Goal: Information Seeking & Learning: Learn about a topic

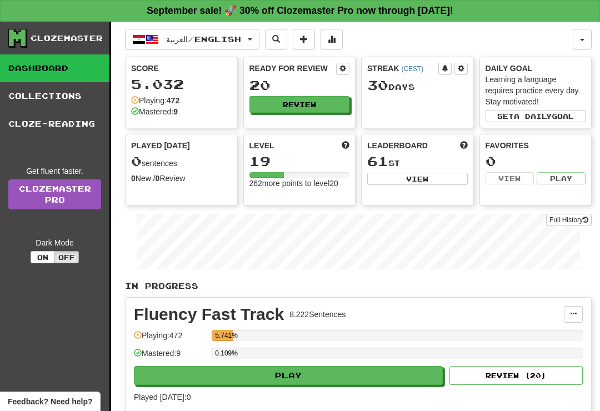
click at [363, 384] on button "Play" at bounding box center [288, 375] width 309 height 19
select select "**"
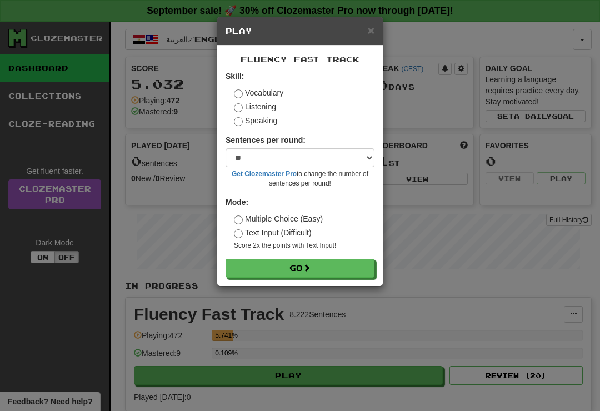
click at [357, 271] on button "Go" at bounding box center [300, 268] width 149 height 19
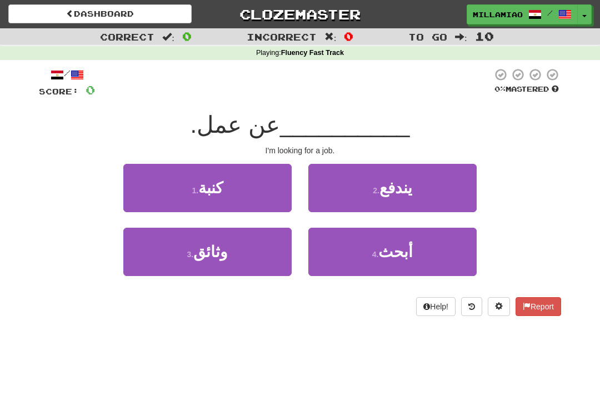
click at [427, 253] on button "4 . أبحث" at bounding box center [392, 252] width 168 height 48
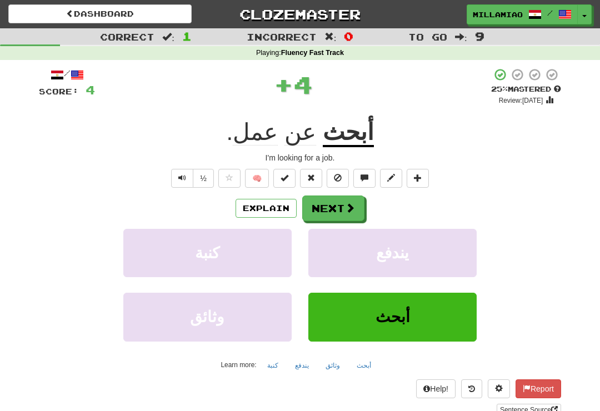
click at [355, 207] on span at bounding box center [350, 208] width 10 height 10
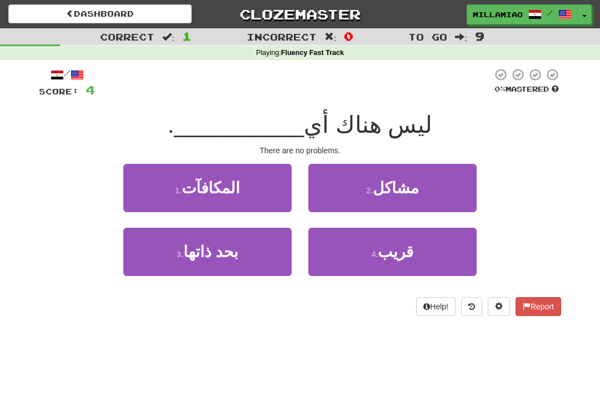
click at [438, 201] on button "2 . مشاكل" at bounding box center [392, 188] width 168 height 48
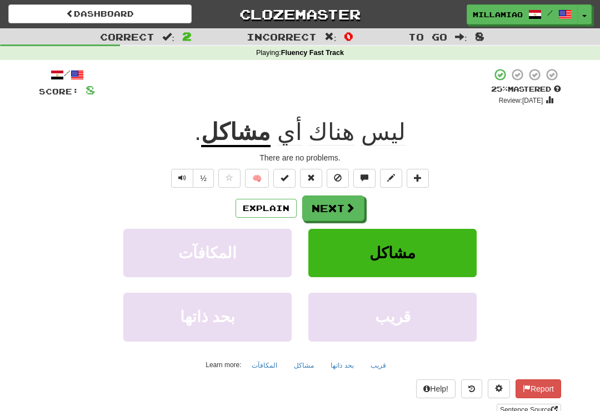
click at [348, 210] on span at bounding box center [350, 208] width 10 height 10
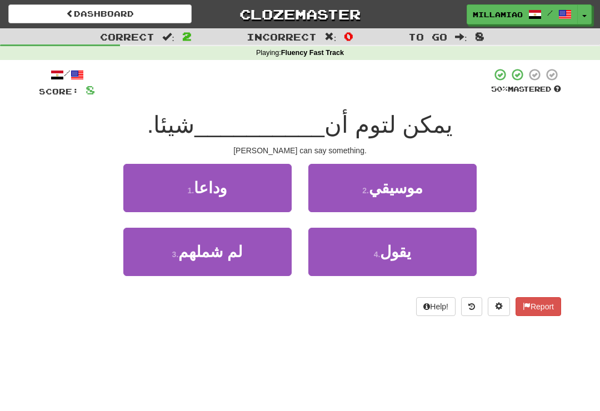
click at [431, 250] on button "4 . يقول" at bounding box center [392, 252] width 168 height 48
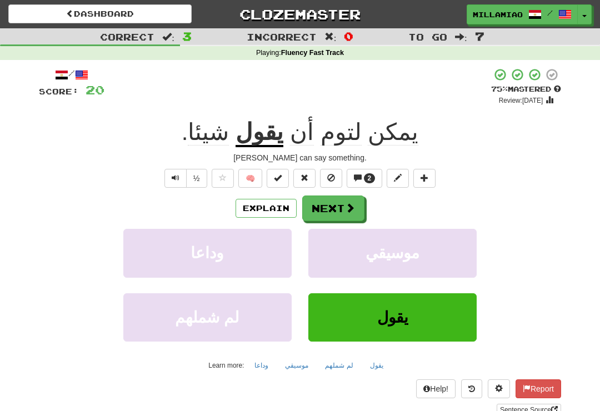
click at [358, 206] on button "Next" at bounding box center [333, 209] width 62 height 26
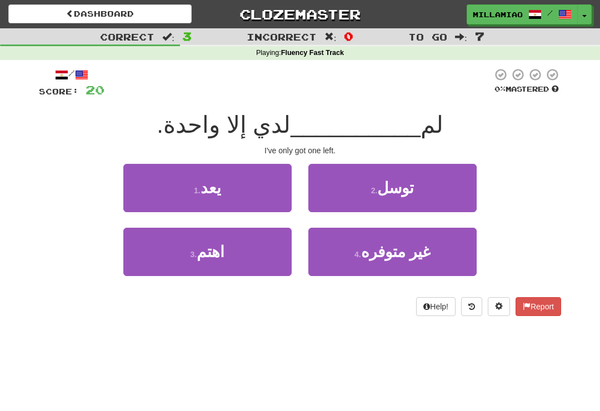
click at [290, 250] on button "3 . اهتم" at bounding box center [207, 252] width 168 height 48
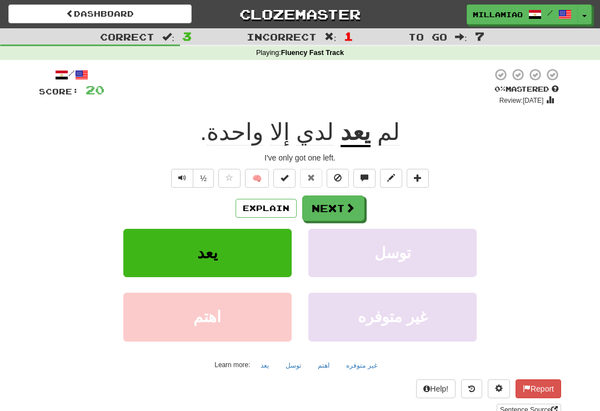
click at [356, 210] on button "Next" at bounding box center [333, 209] width 62 height 26
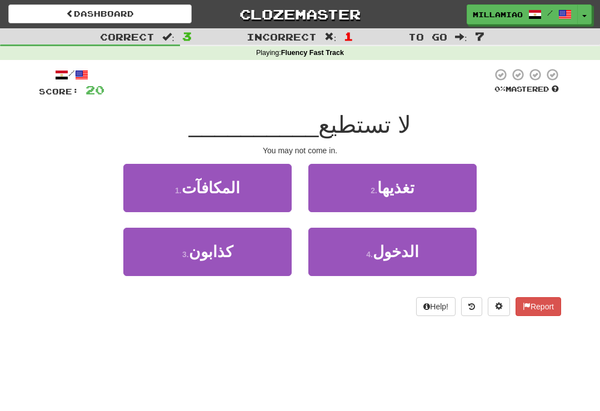
click at [418, 260] on button "4 . الدخول" at bounding box center [392, 252] width 168 height 48
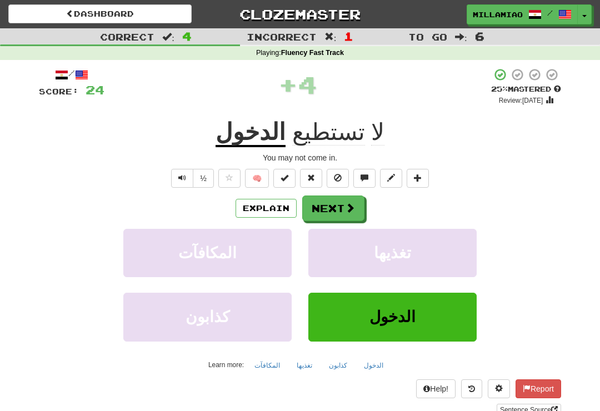
click at [349, 203] on span at bounding box center [350, 208] width 10 height 10
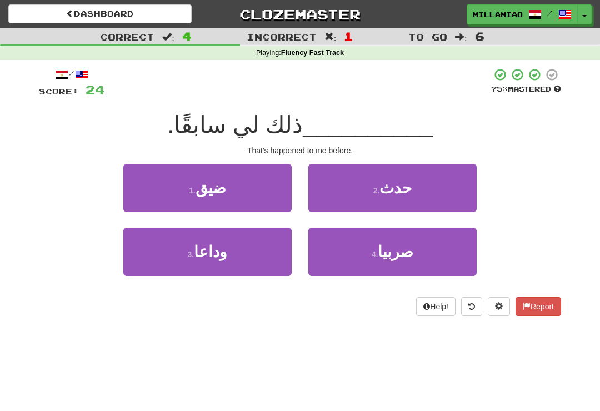
click at [426, 202] on button "2 . حدث" at bounding box center [392, 188] width 168 height 48
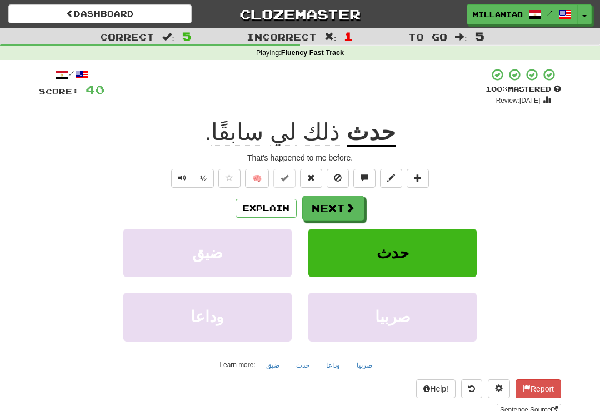
click at [352, 206] on span at bounding box center [350, 208] width 10 height 10
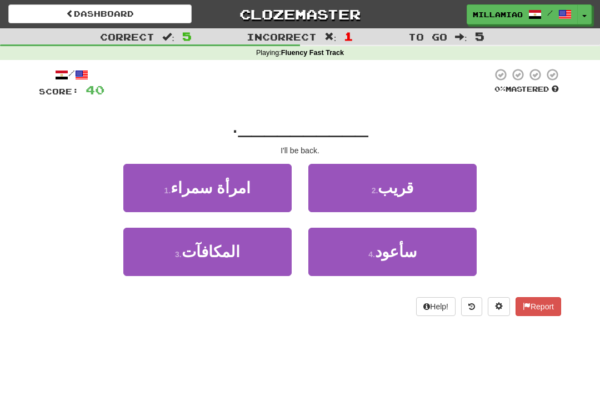
click at [435, 193] on button "2 . قريب" at bounding box center [392, 188] width 168 height 48
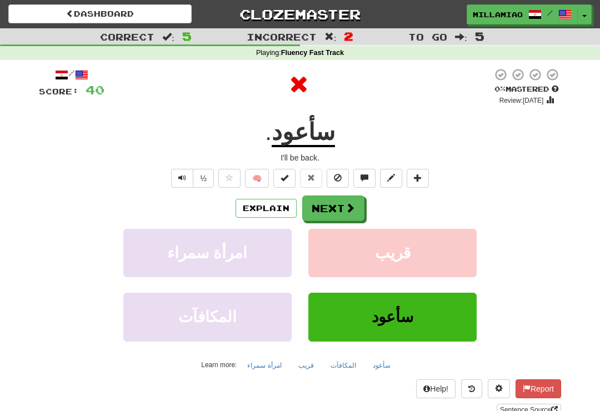
click at [356, 208] on button "Next" at bounding box center [333, 209] width 62 height 26
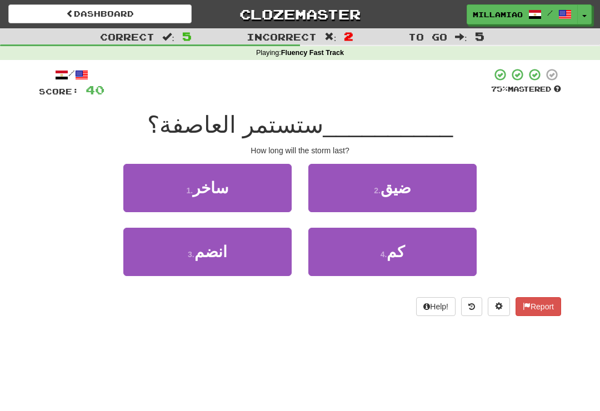
click at [430, 255] on button "4 . كم" at bounding box center [392, 252] width 168 height 48
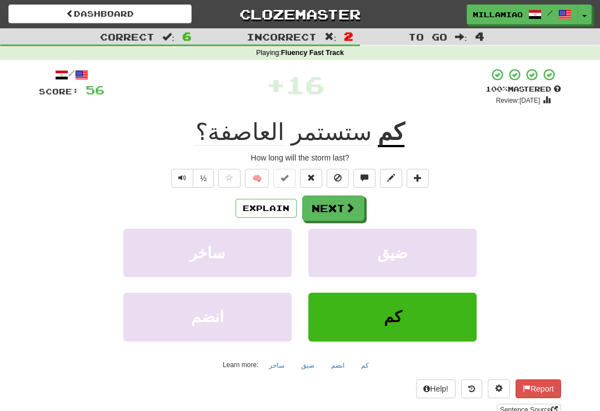
click at [360, 208] on button "Next" at bounding box center [333, 209] width 62 height 26
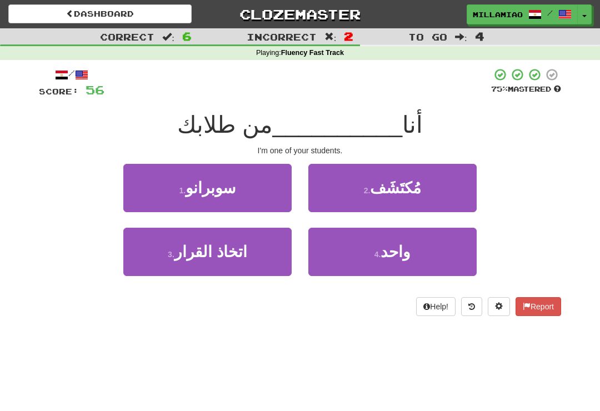
click at [427, 261] on button "4 . واحد" at bounding box center [392, 252] width 168 height 48
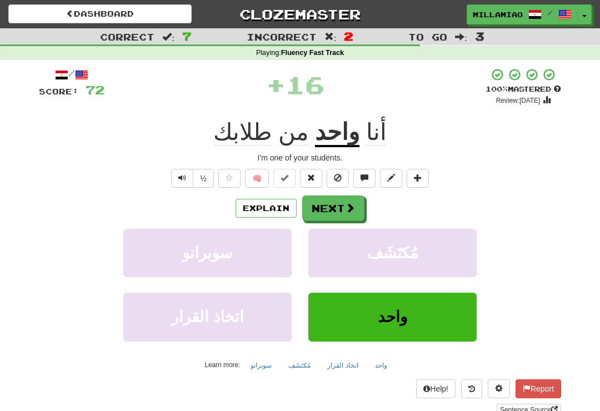
click at [352, 209] on span at bounding box center [350, 208] width 10 height 10
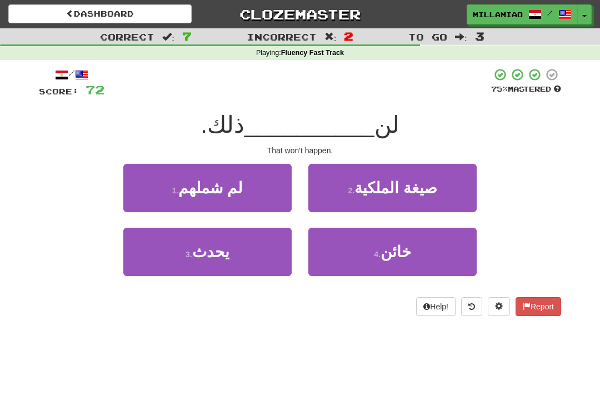
click at [417, 257] on button "4 . خائن" at bounding box center [392, 252] width 168 height 48
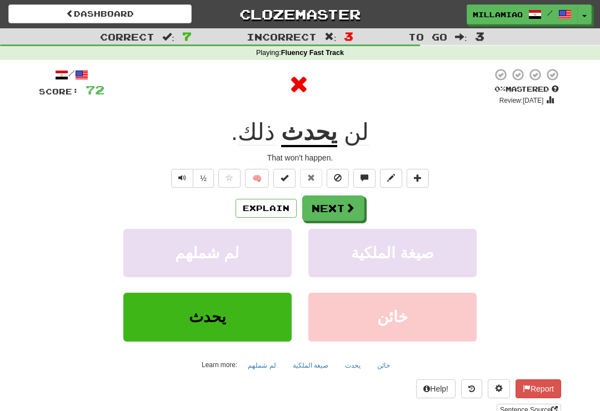
click at [356, 211] on button "Next" at bounding box center [333, 209] width 62 height 26
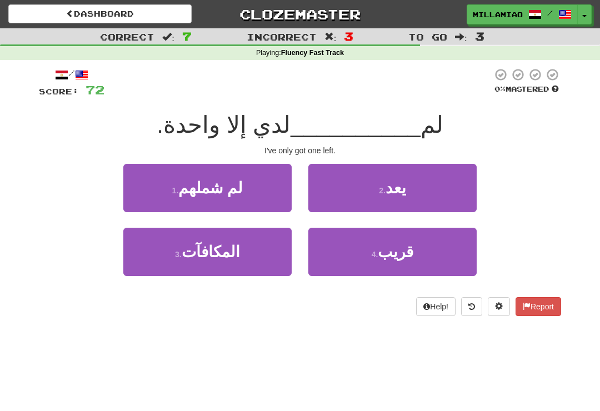
click at [431, 252] on button "4 . قريب" at bounding box center [392, 252] width 168 height 48
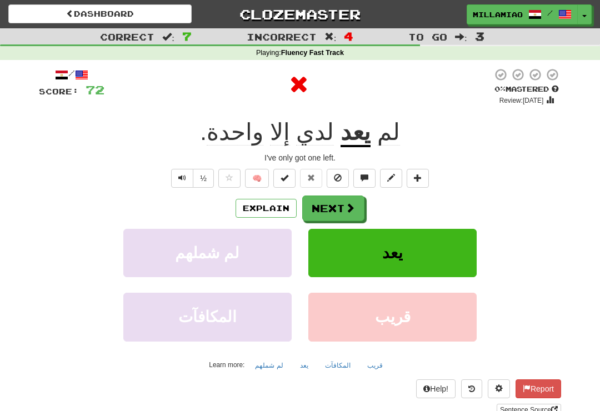
click at [363, 203] on button "Next" at bounding box center [333, 209] width 62 height 26
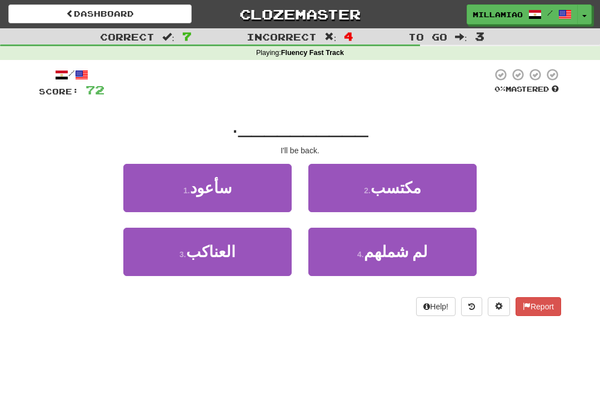
click at [440, 193] on button "2 . مكتسب" at bounding box center [392, 188] width 168 height 48
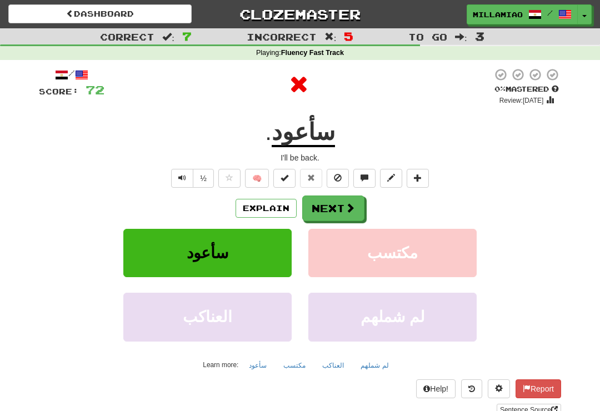
click at [355, 206] on button "Next" at bounding box center [333, 209] width 62 height 26
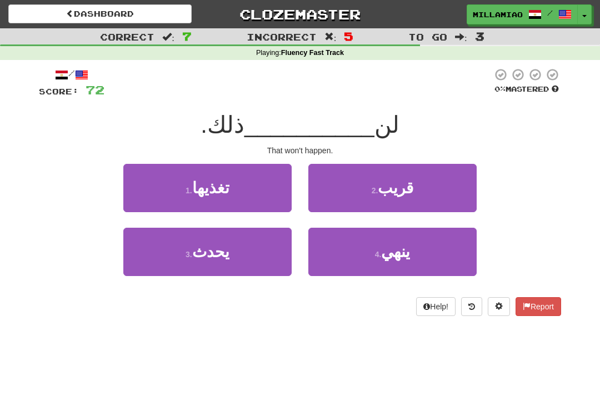
click at [281, 250] on button "3 . يحدث" at bounding box center [207, 252] width 168 height 48
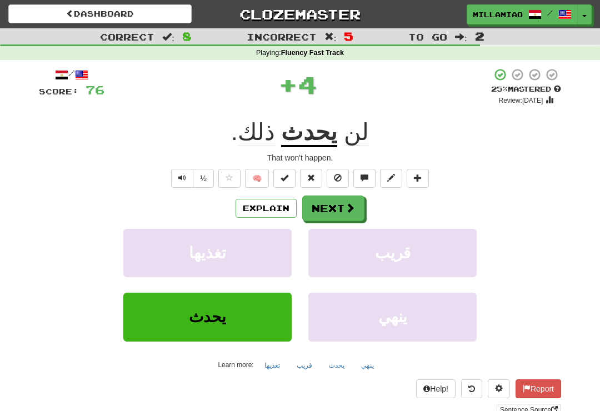
click at [349, 212] on span at bounding box center [350, 208] width 10 height 10
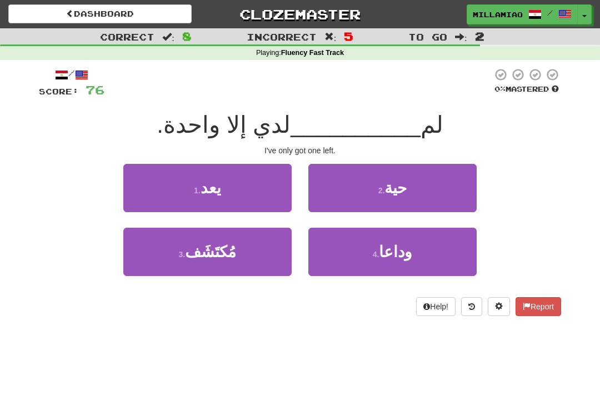
click at [270, 183] on button "1 . يعد" at bounding box center [207, 188] width 168 height 48
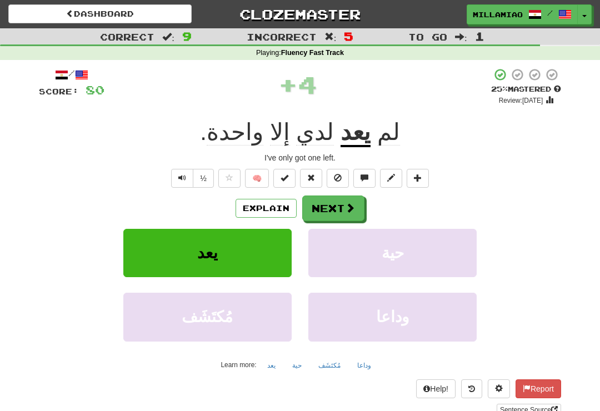
click at [356, 211] on button "Next" at bounding box center [333, 209] width 62 height 26
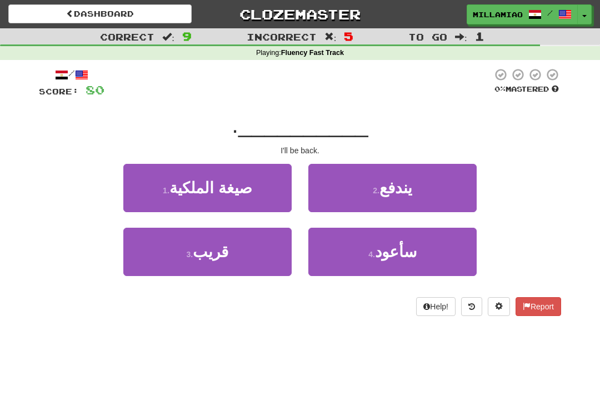
click at [434, 261] on button "4 . سأعود" at bounding box center [392, 252] width 168 height 48
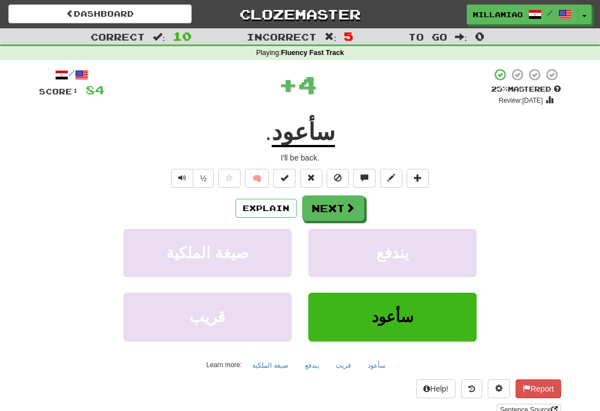
click at [355, 207] on span at bounding box center [350, 208] width 10 height 10
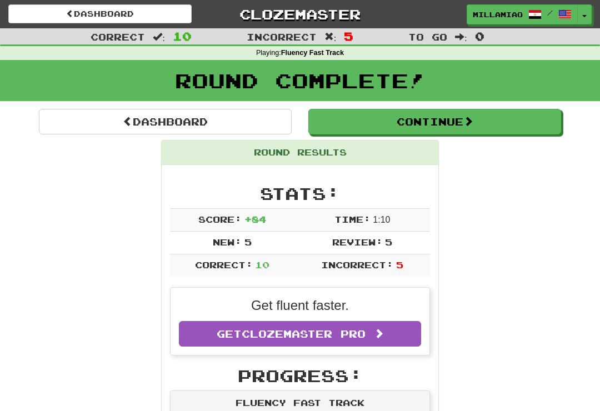
click at [590, 14] on button "Toggle Dropdown" at bounding box center [584, 14] width 14 height 20
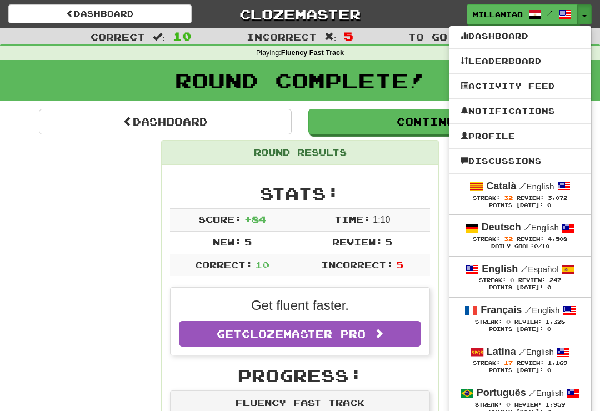
click at [519, 188] on span "/" at bounding box center [522, 186] width 7 height 10
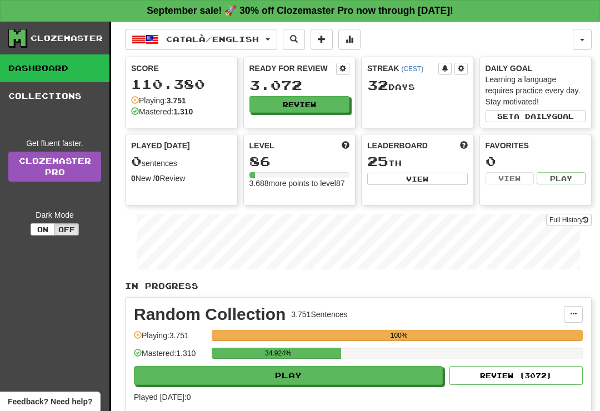
click at [401, 376] on button "Play" at bounding box center [288, 375] width 309 height 19
select select "**"
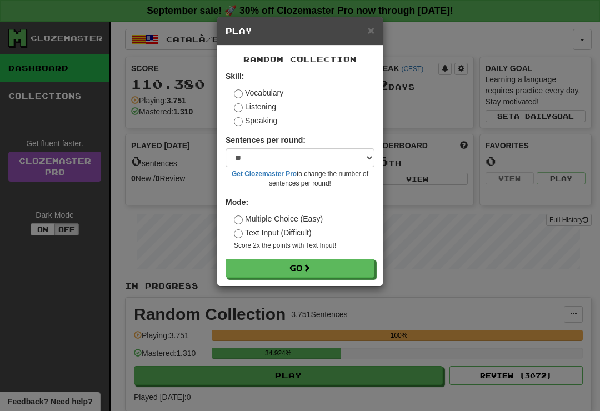
click at [361, 262] on button "Go" at bounding box center [300, 268] width 149 height 19
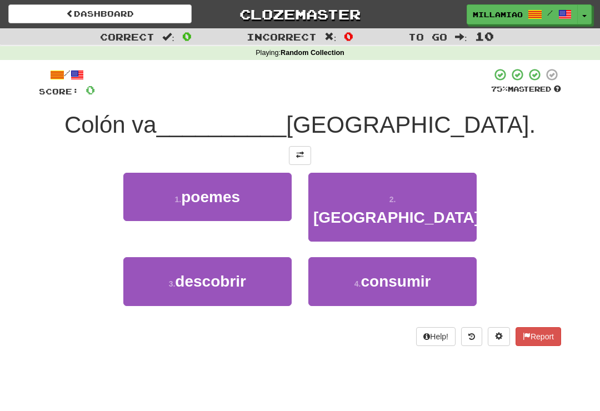
click at [284, 269] on button "3 . descobrir" at bounding box center [207, 281] width 168 height 48
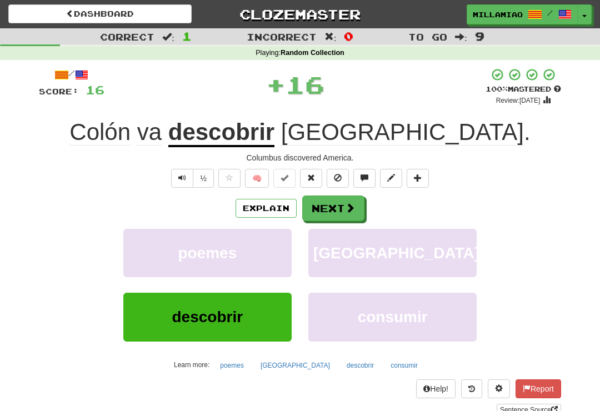
click at [359, 206] on button "Next" at bounding box center [333, 209] width 62 height 26
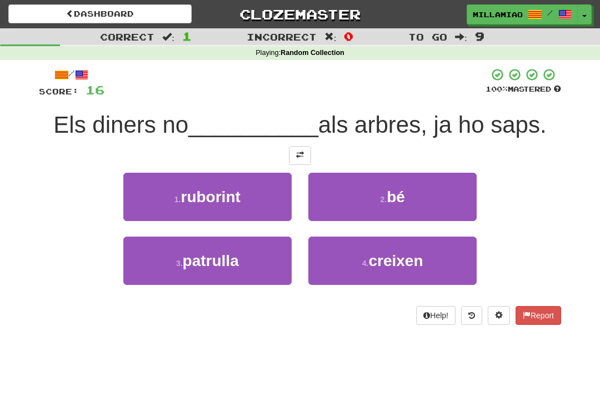
click at [426, 265] on button "4 . creixen" at bounding box center [392, 261] width 168 height 48
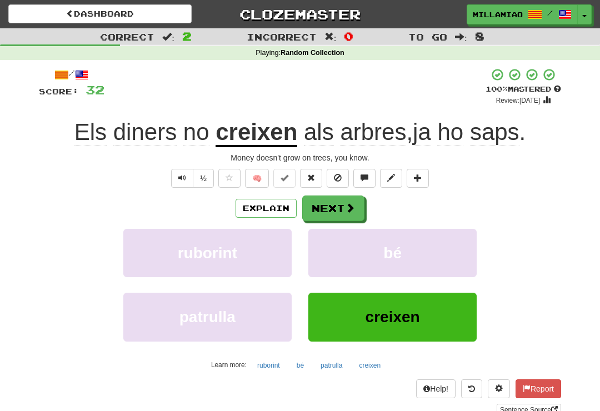
click at [357, 208] on button "Next" at bounding box center [333, 209] width 62 height 26
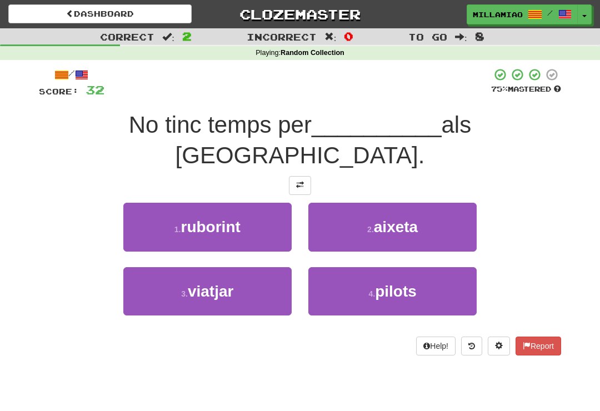
click at [281, 268] on button "3 . viatjar" at bounding box center [207, 291] width 168 height 48
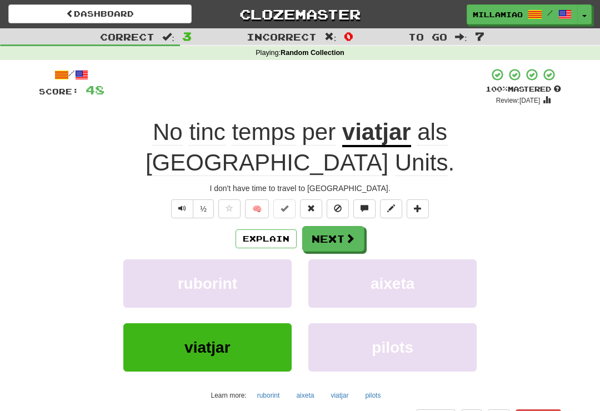
click at [350, 233] on span at bounding box center [350, 238] width 10 height 10
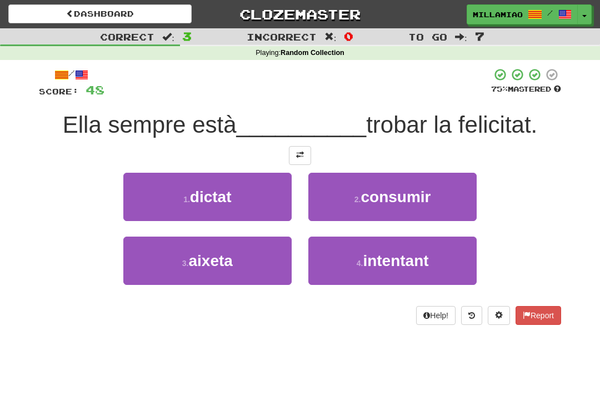
click at [412, 271] on button "4 . intentant" at bounding box center [392, 261] width 168 height 48
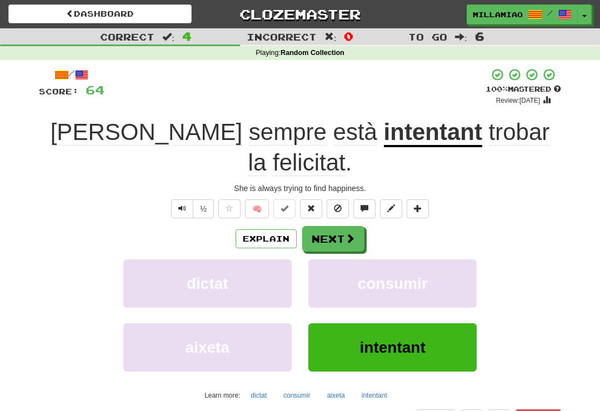
click at [352, 233] on span at bounding box center [350, 238] width 10 height 10
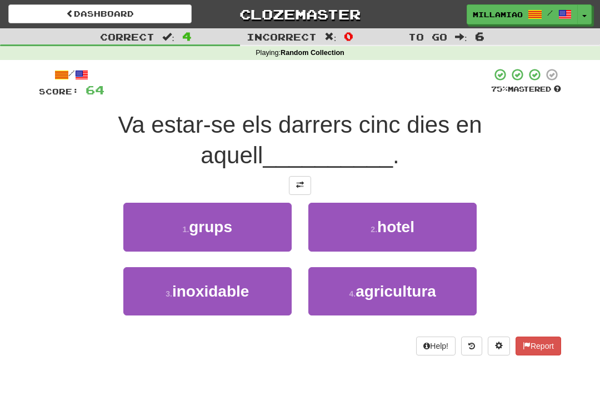
click at [431, 234] on button "2 . hotel" at bounding box center [392, 227] width 168 height 48
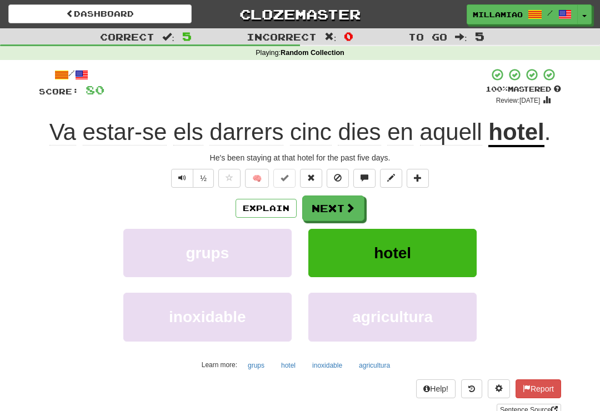
click at [358, 210] on button "Next" at bounding box center [333, 209] width 62 height 26
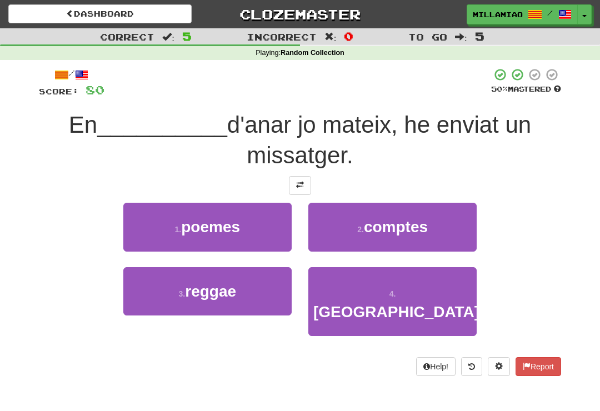
click at [418, 233] on span "comptes" at bounding box center [396, 226] width 64 height 17
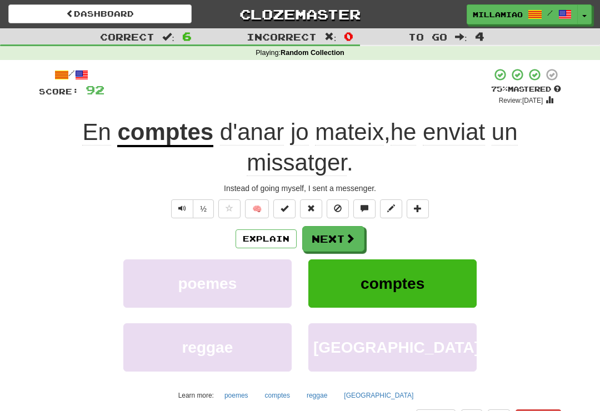
click at [353, 241] on span at bounding box center [350, 238] width 10 height 10
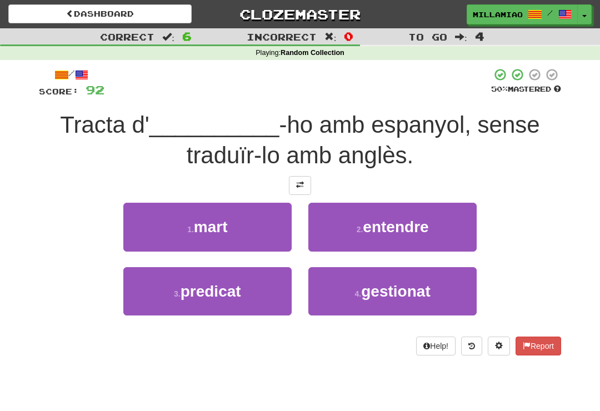
click at [442, 232] on button "2 . entendre" at bounding box center [392, 227] width 168 height 48
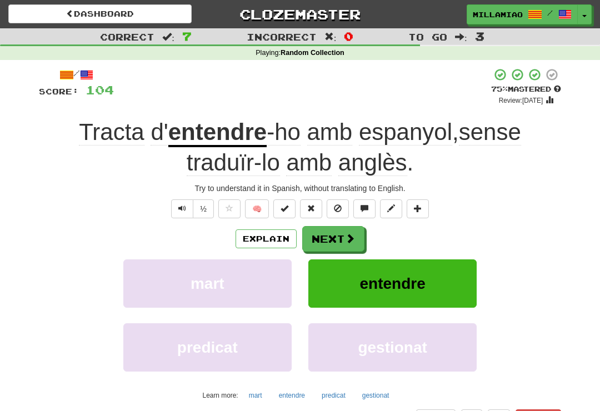
click at [352, 238] on span at bounding box center [350, 238] width 10 height 10
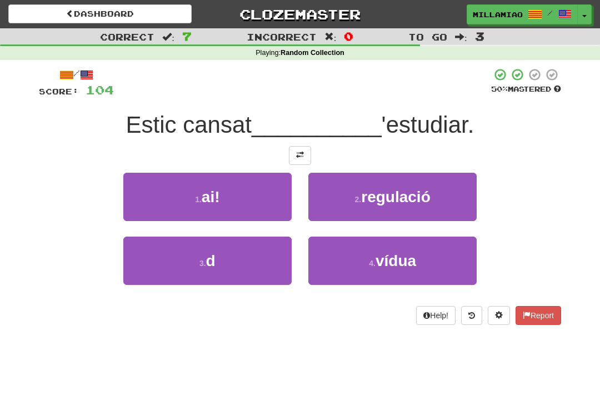
click at [251, 265] on button "3 . d" at bounding box center [207, 261] width 168 height 48
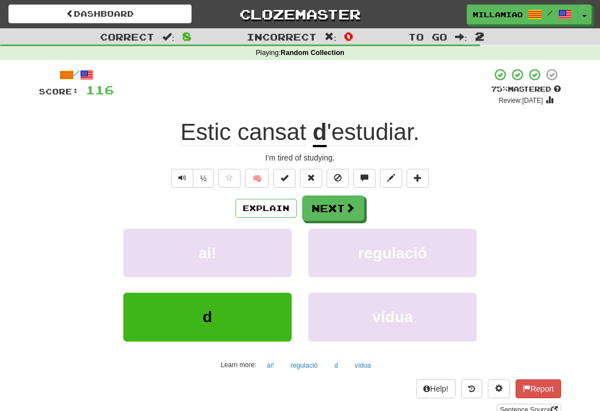
click at [352, 203] on span at bounding box center [350, 208] width 10 height 10
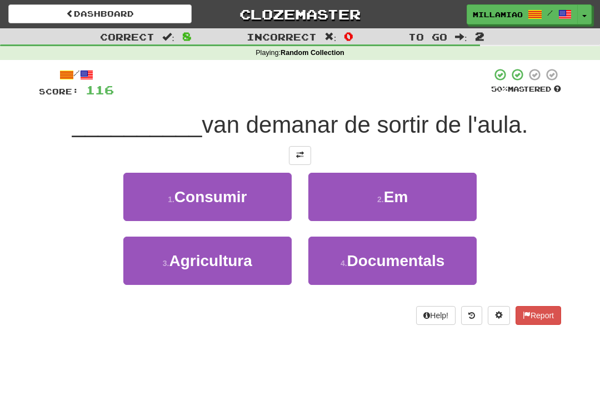
click at [417, 205] on button "2 . Em" at bounding box center [392, 197] width 168 height 48
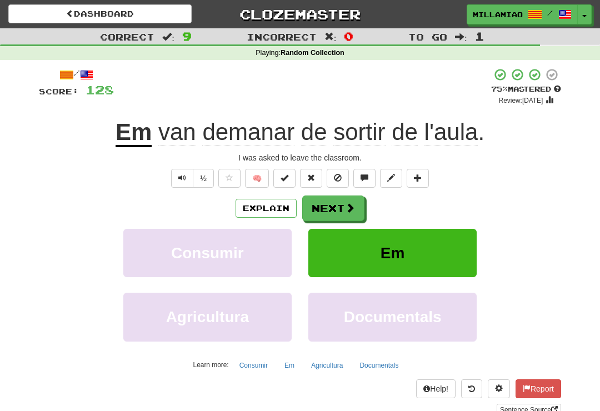
click at [349, 207] on span at bounding box center [350, 208] width 10 height 10
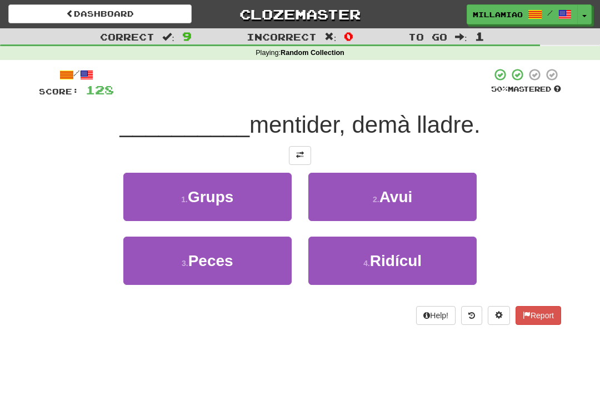
click at [410, 201] on span "Avui" at bounding box center [396, 196] width 33 height 17
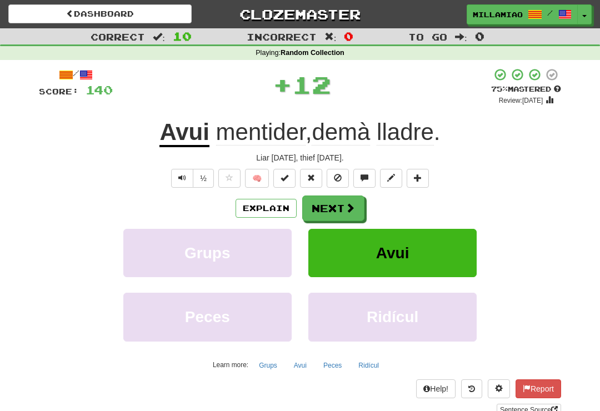
click at [356, 208] on button "Next" at bounding box center [333, 209] width 62 height 26
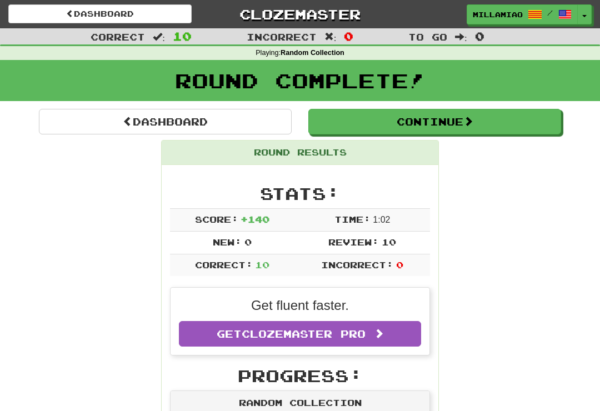
click at [584, 16] on span "button" at bounding box center [584, 16] width 4 height 2
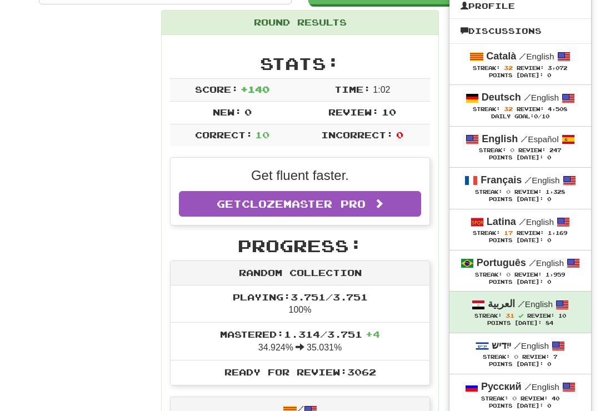
scroll to position [130, 0]
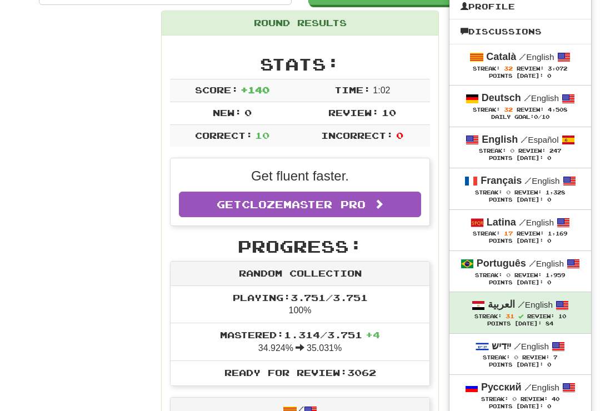
click at [523, 231] on span "Review:" at bounding box center [530, 234] width 27 height 6
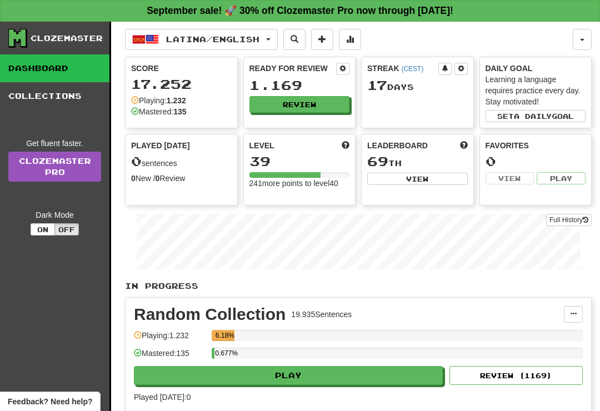
click at [373, 383] on button "Play" at bounding box center [288, 375] width 309 height 19
select select "**"
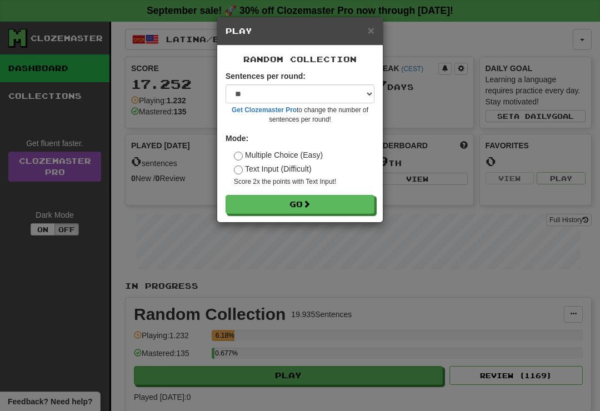
click at [356, 203] on button "Go" at bounding box center [300, 204] width 149 height 19
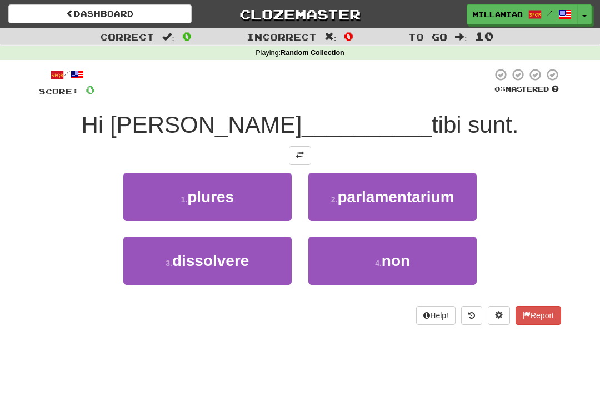
click at [255, 199] on button "1 . plures" at bounding box center [207, 197] width 168 height 48
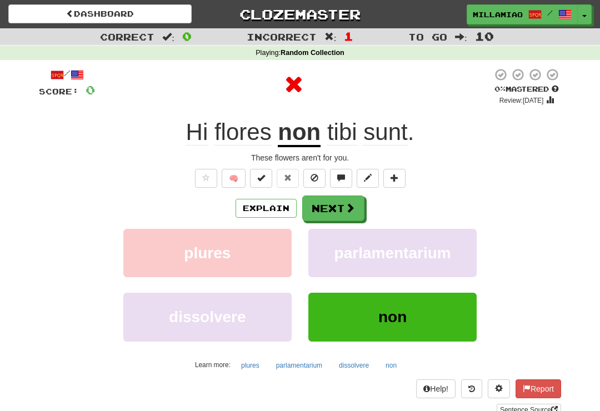
click at [343, 210] on button "Next" at bounding box center [333, 209] width 62 height 26
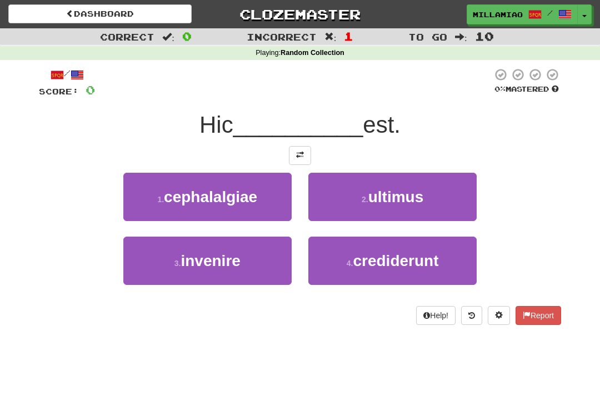
click at [405, 207] on button "2 . ultimus" at bounding box center [392, 197] width 168 height 48
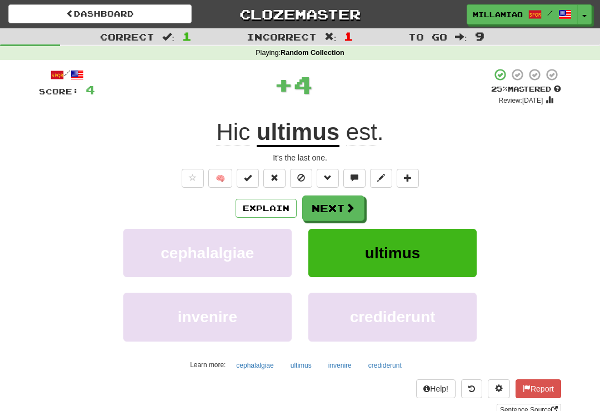
click at [354, 210] on span at bounding box center [350, 208] width 10 height 10
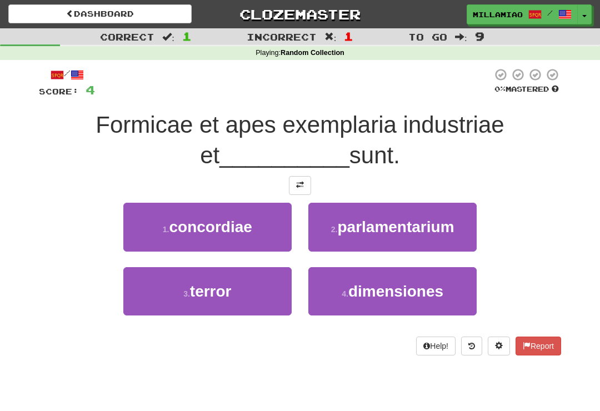
click at [244, 228] on span "concordiae" at bounding box center [210, 226] width 83 height 17
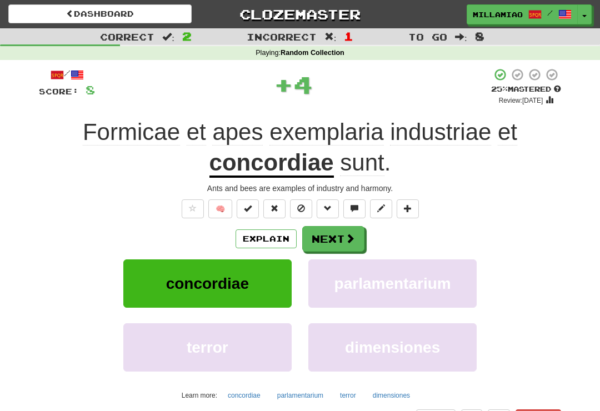
click at [351, 241] on span at bounding box center [350, 238] width 10 height 10
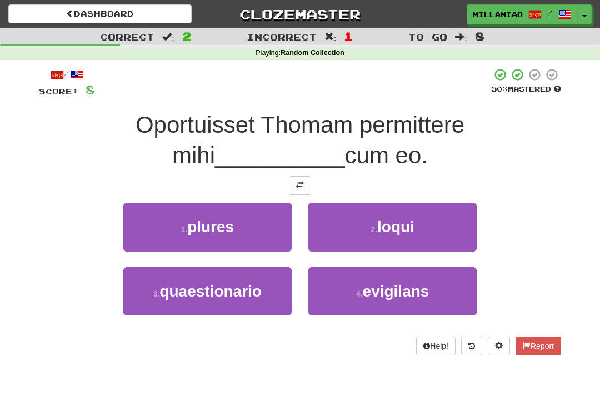
click at [432, 229] on button "2 . loqui" at bounding box center [392, 227] width 168 height 48
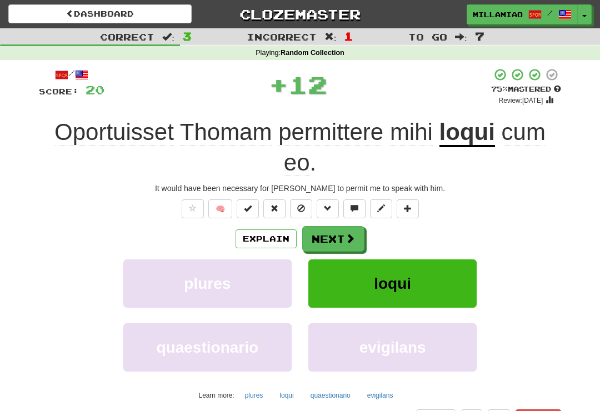
click at [352, 238] on span at bounding box center [350, 238] width 10 height 10
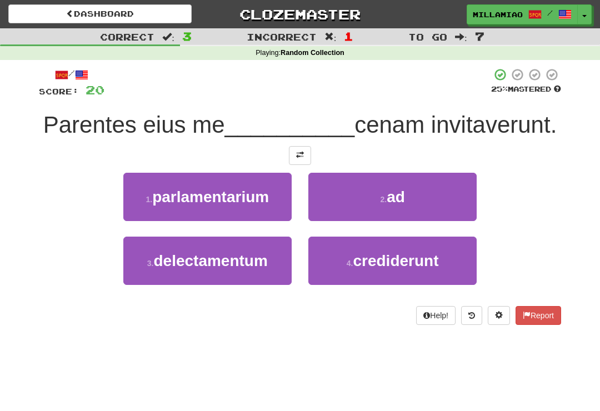
click at [402, 208] on button "2 . ad" at bounding box center [392, 197] width 168 height 48
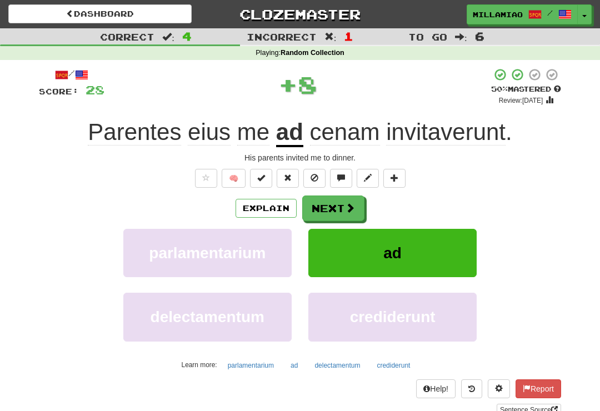
click at [353, 208] on span at bounding box center [350, 208] width 10 height 10
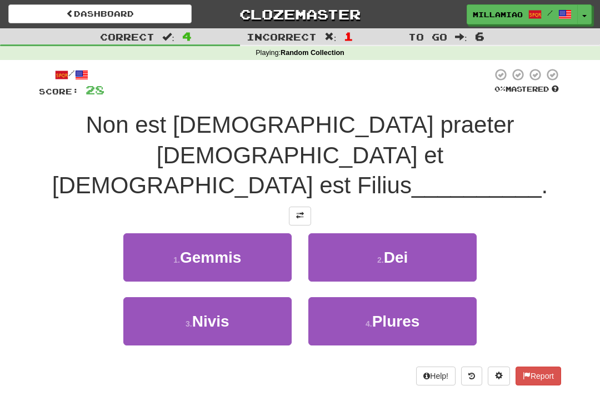
click at [416, 233] on button "2 . Dei" at bounding box center [392, 257] width 168 height 48
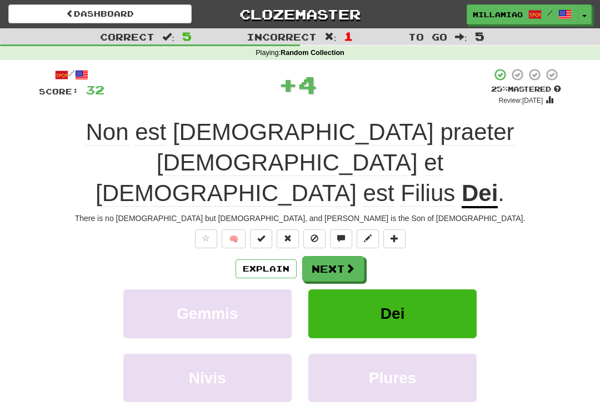
click at [353, 263] on span at bounding box center [350, 268] width 10 height 10
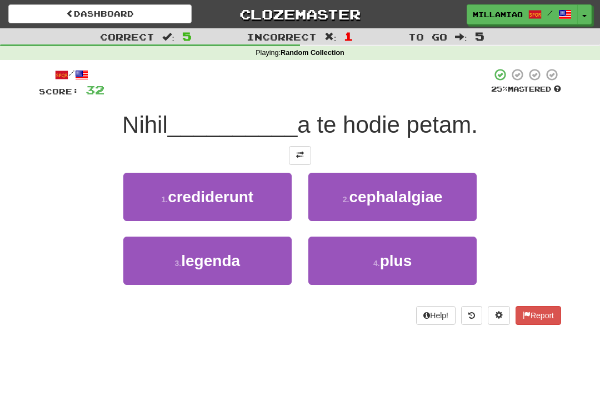
click at [406, 266] on span "plus" at bounding box center [396, 260] width 32 height 17
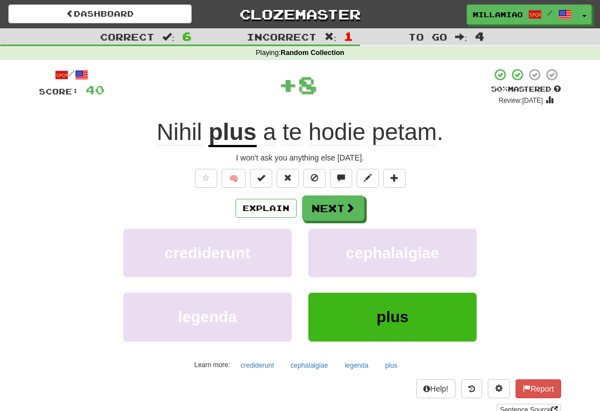
click at [351, 209] on span at bounding box center [350, 208] width 10 height 10
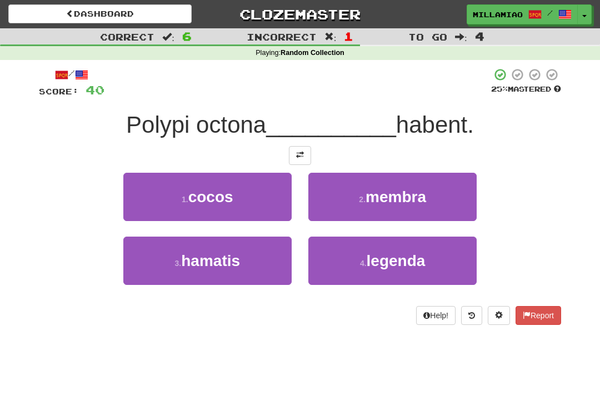
click at [414, 208] on button "2 . membra" at bounding box center [392, 197] width 168 height 48
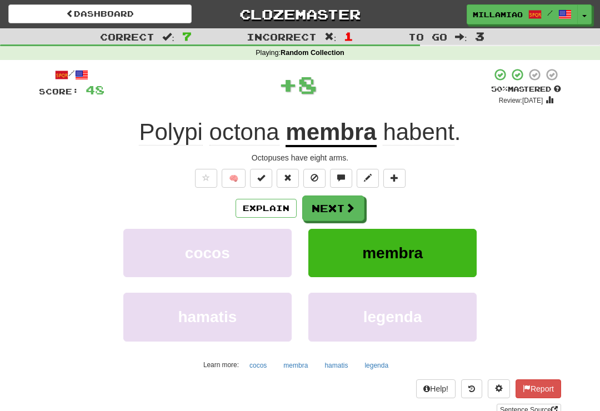
click at [352, 207] on span at bounding box center [350, 208] width 10 height 10
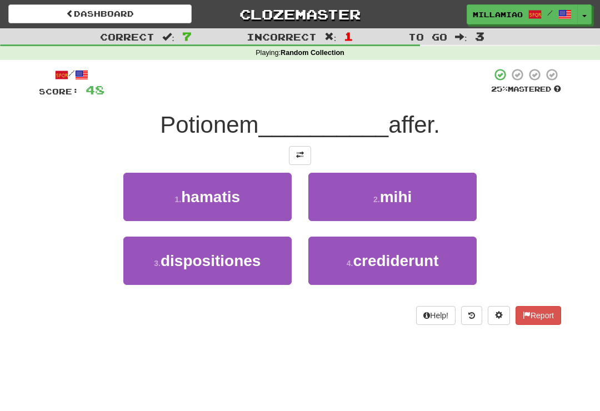
click at [435, 200] on button "2 . mihi" at bounding box center [392, 197] width 168 height 48
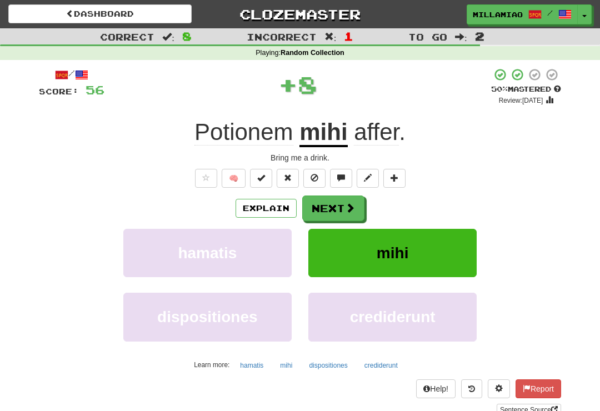
click at [347, 207] on span at bounding box center [350, 208] width 10 height 10
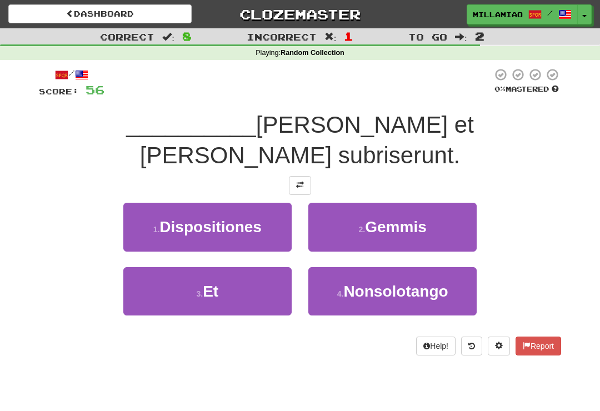
click at [273, 268] on button "3 . Et" at bounding box center [207, 291] width 168 height 48
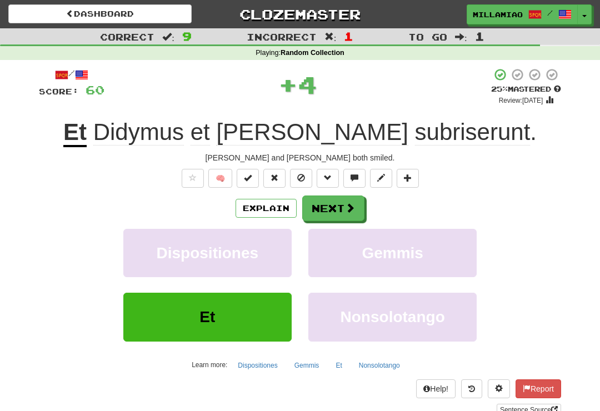
click at [353, 210] on span at bounding box center [350, 208] width 10 height 10
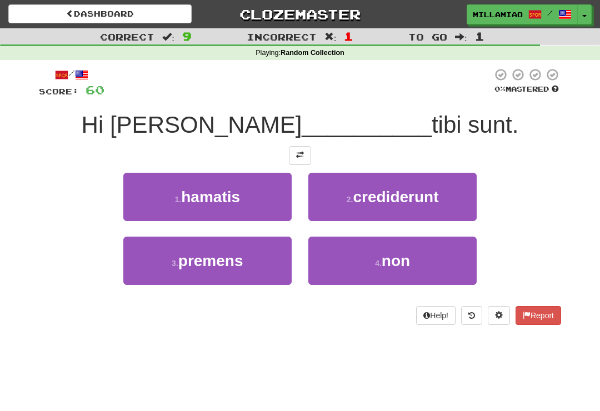
click at [389, 273] on button "4 . non" at bounding box center [392, 261] width 168 height 48
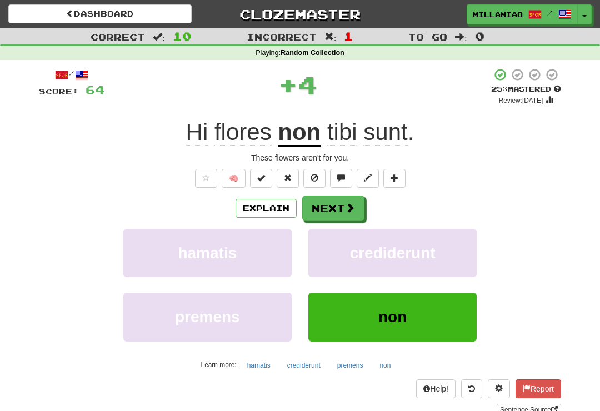
click at [347, 210] on span at bounding box center [350, 208] width 10 height 10
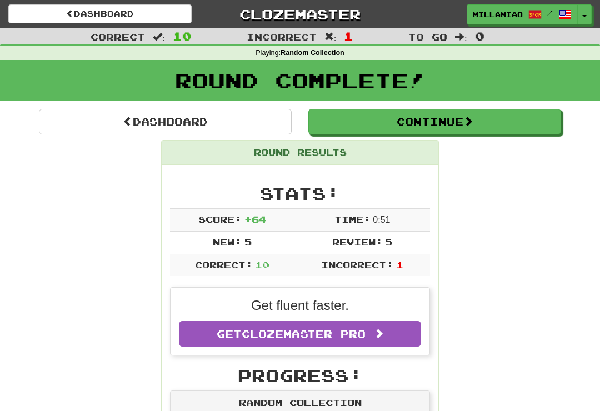
click at [586, 15] on span "button" at bounding box center [584, 16] width 4 height 2
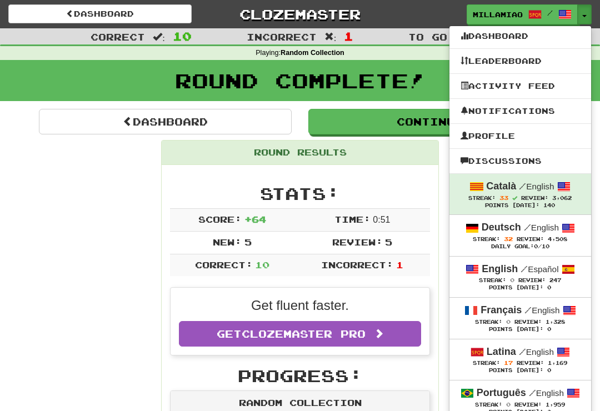
click at [544, 238] on span "Review:" at bounding box center [530, 239] width 27 height 6
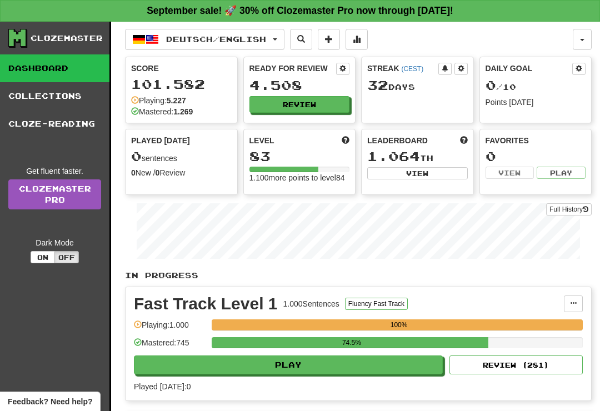
click at [409, 375] on button "Play" at bounding box center [288, 365] width 309 height 19
select select "**"
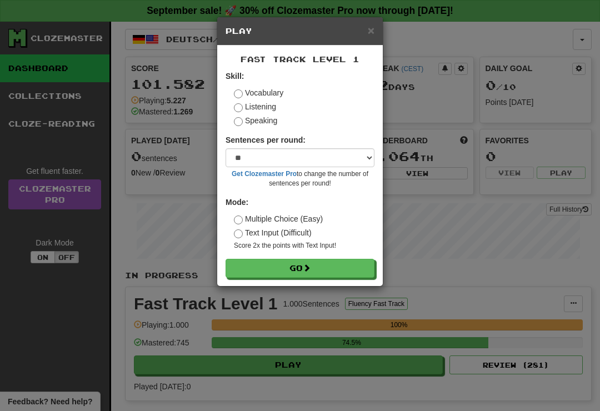
click at [363, 266] on button "Go" at bounding box center [300, 268] width 149 height 19
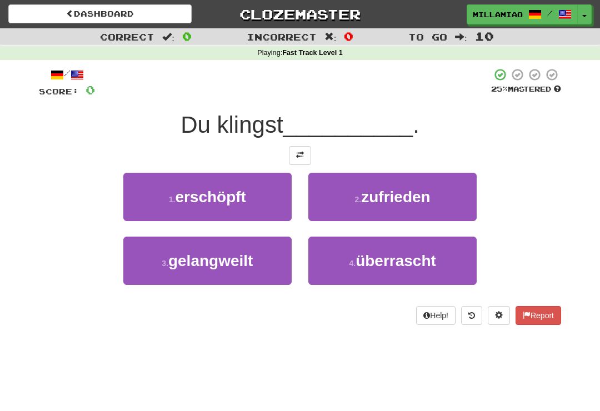
click at [272, 267] on button "3 . gelangweilt" at bounding box center [207, 261] width 168 height 48
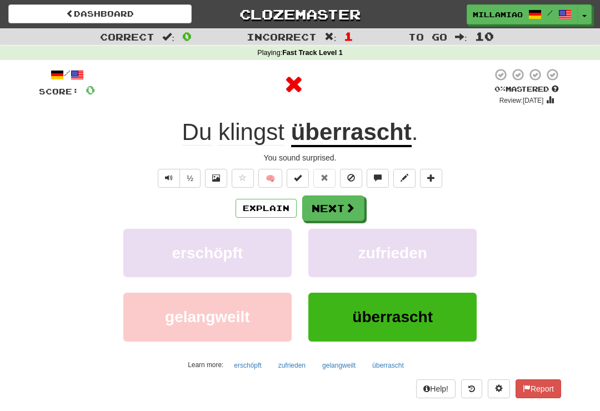
click at [342, 217] on button "Next" at bounding box center [333, 209] width 62 height 26
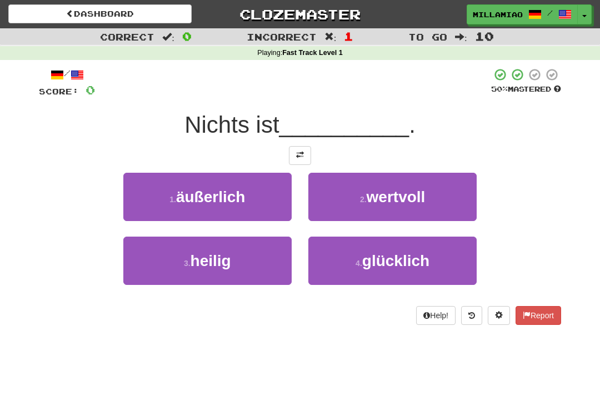
click at [401, 276] on button "4 . glücklich" at bounding box center [392, 261] width 168 height 48
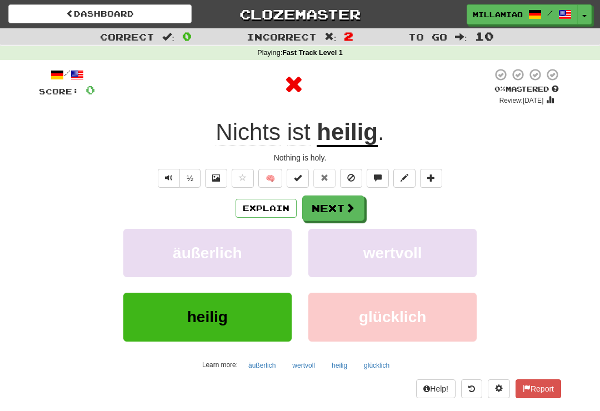
click at [344, 216] on button "Next" at bounding box center [333, 209] width 62 height 26
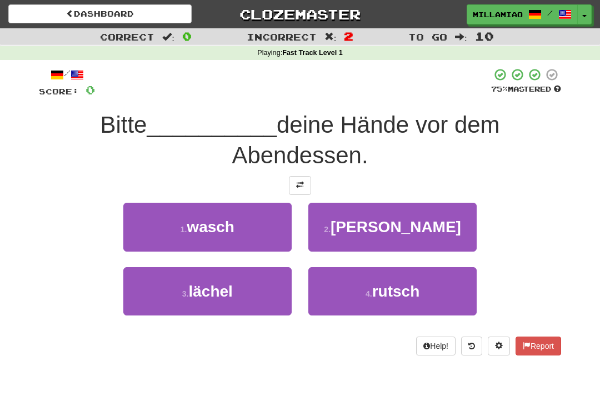
click at [255, 236] on button "1 . [PERSON_NAME]" at bounding box center [207, 227] width 168 height 48
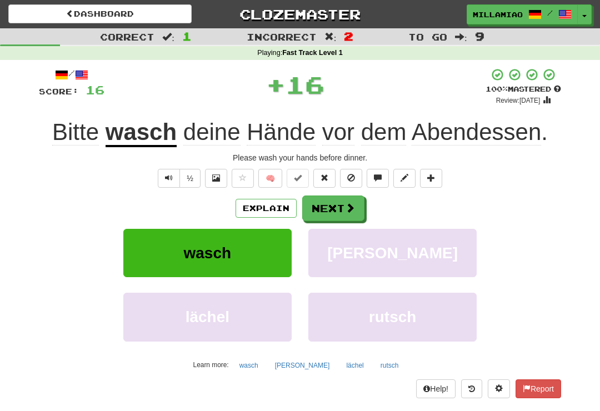
click at [354, 209] on span at bounding box center [350, 208] width 10 height 10
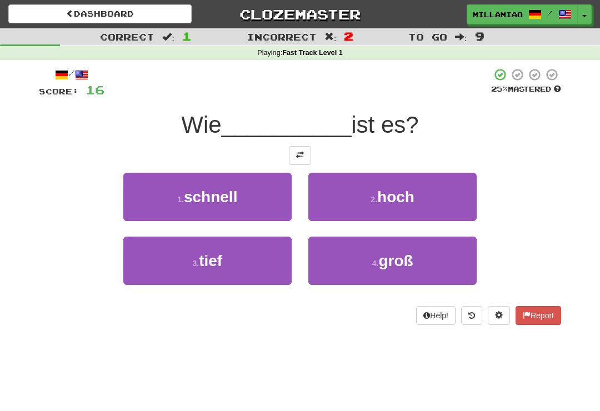
click at [261, 262] on button "3 . tief" at bounding box center [207, 261] width 168 height 48
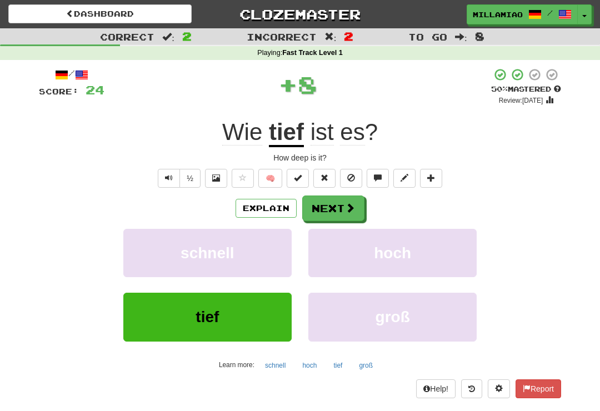
click at [354, 205] on span at bounding box center [350, 208] width 10 height 10
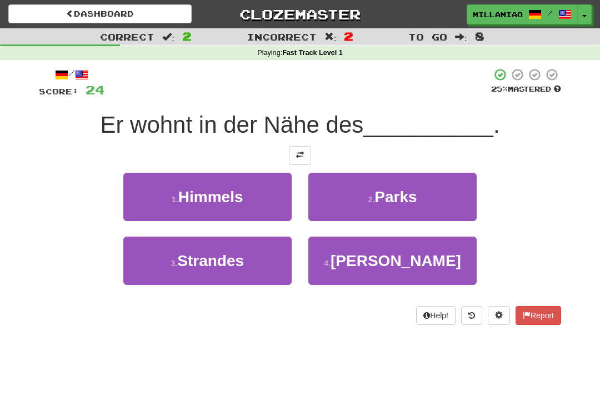
click at [417, 198] on span "Parks" at bounding box center [396, 196] width 42 height 17
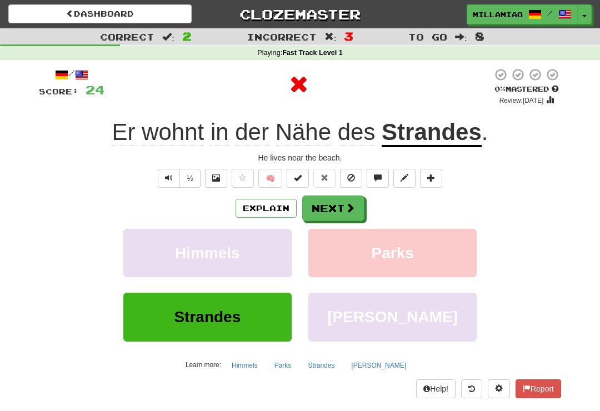
click at [346, 208] on span at bounding box center [350, 208] width 10 height 10
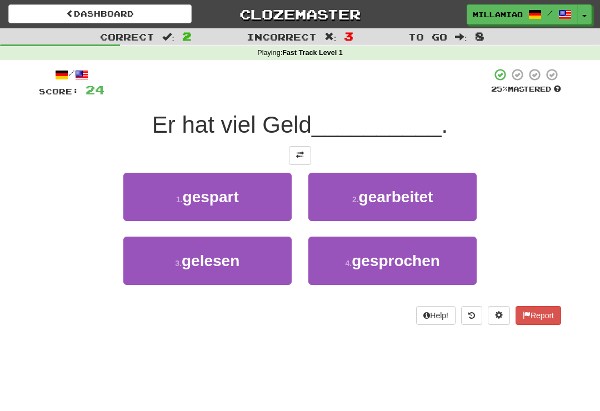
click at [277, 208] on button "1 . gespart" at bounding box center [207, 197] width 168 height 48
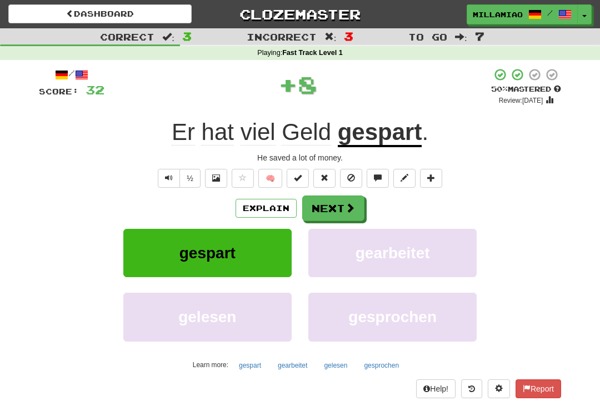
click at [349, 203] on span at bounding box center [350, 208] width 10 height 10
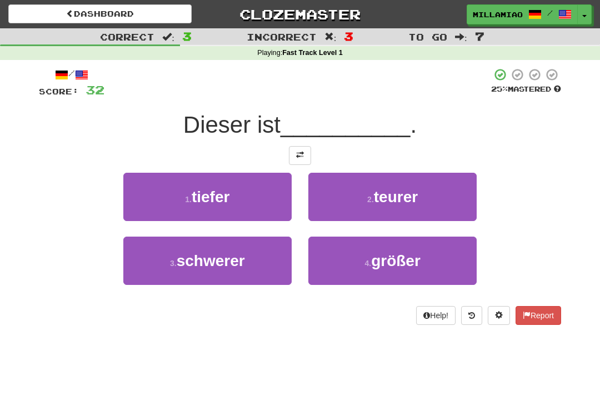
click at [392, 271] on button "4 . größer" at bounding box center [392, 261] width 168 height 48
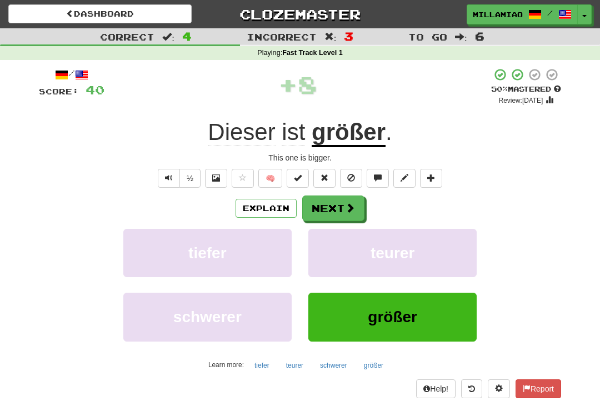
click at [356, 205] on button "Next" at bounding box center [333, 209] width 62 height 26
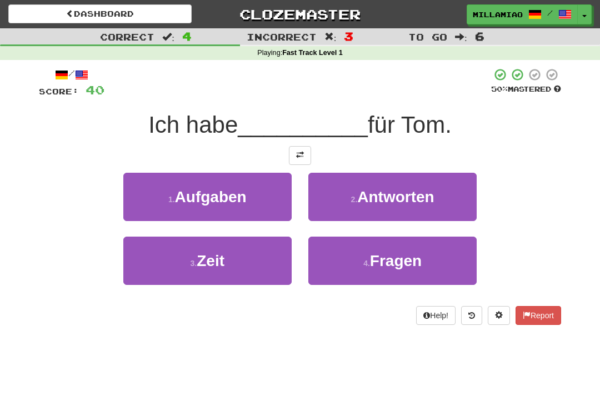
click at [269, 265] on button "3 . Zeit" at bounding box center [207, 261] width 168 height 48
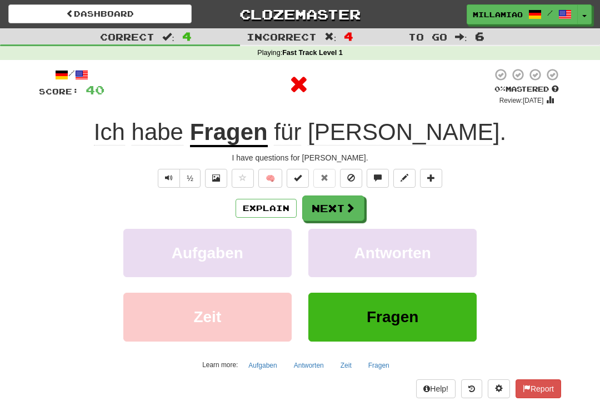
click at [347, 216] on button "Next" at bounding box center [333, 209] width 62 height 26
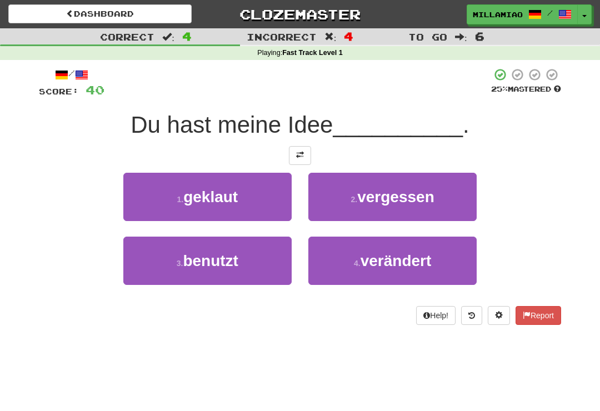
click at [276, 206] on button "1 . geklaut" at bounding box center [207, 197] width 168 height 48
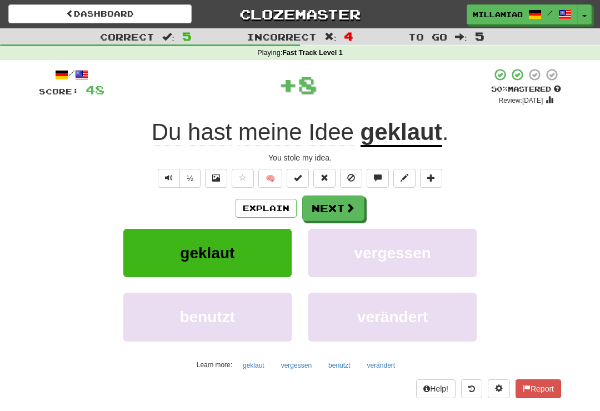
click at [349, 207] on span at bounding box center [350, 208] width 10 height 10
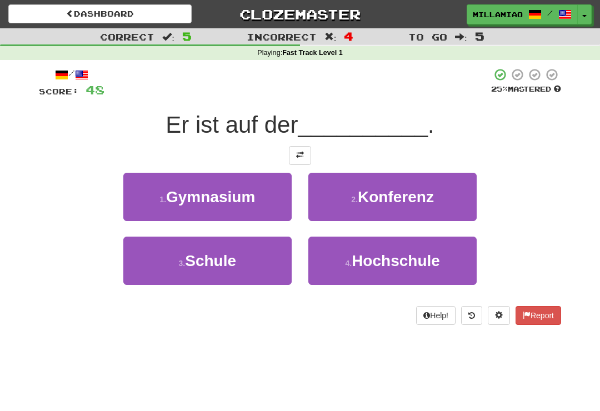
click at [387, 263] on span "Hochschule" at bounding box center [396, 260] width 88 height 17
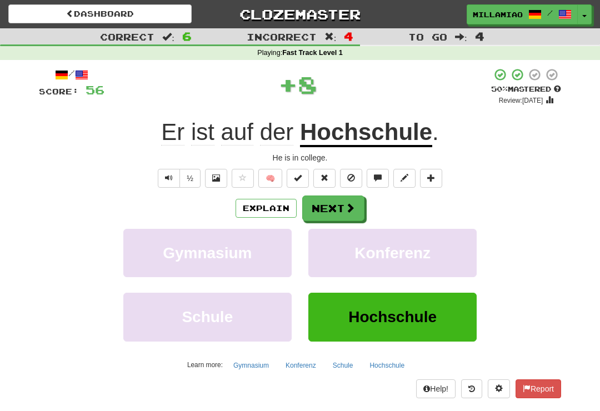
click at [351, 207] on span at bounding box center [350, 208] width 10 height 10
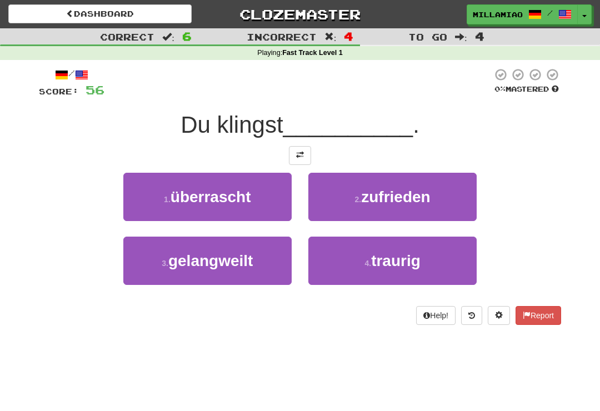
click at [263, 207] on button "1 . [GEOGRAPHIC_DATA]" at bounding box center [207, 197] width 168 height 48
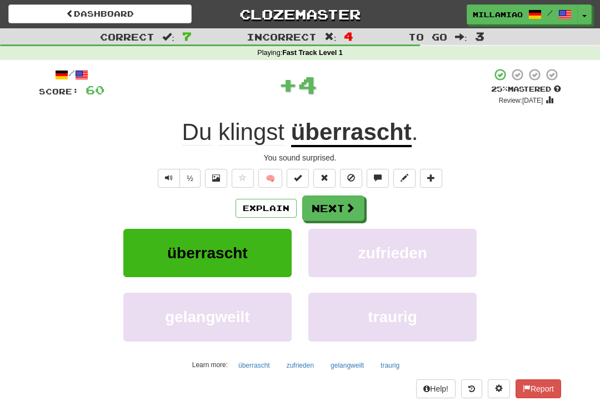
click at [356, 206] on button "Next" at bounding box center [333, 209] width 62 height 26
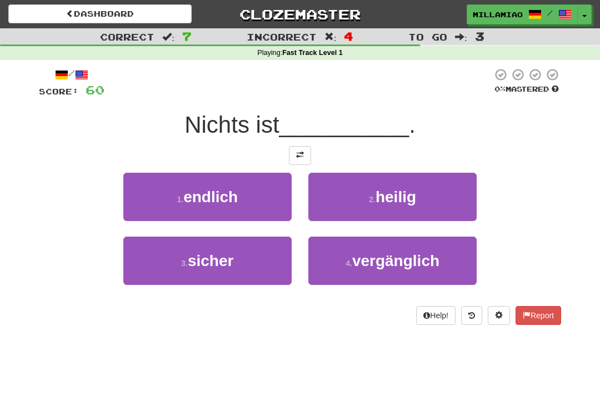
click at [393, 206] on button "2 . [PERSON_NAME]" at bounding box center [392, 197] width 168 height 48
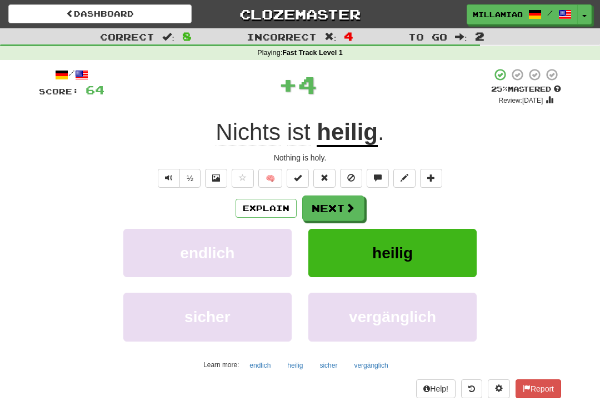
click at [350, 211] on span at bounding box center [350, 208] width 10 height 10
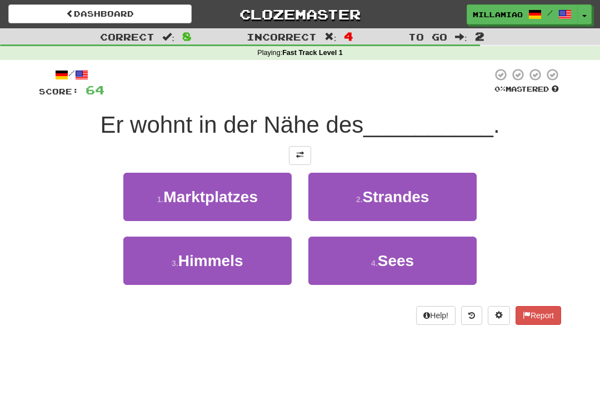
click at [418, 204] on span "Strandes" at bounding box center [396, 196] width 67 height 17
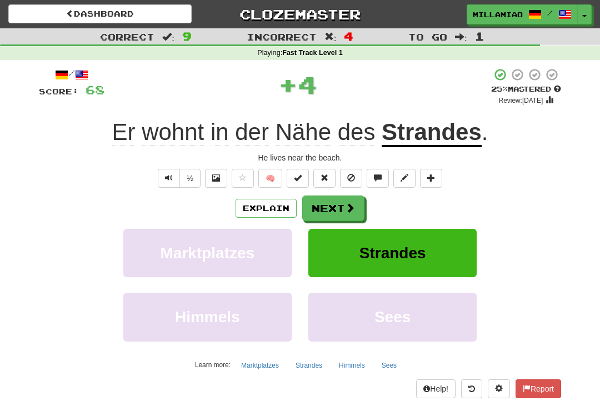
click at [356, 213] on button "Next" at bounding box center [333, 209] width 62 height 26
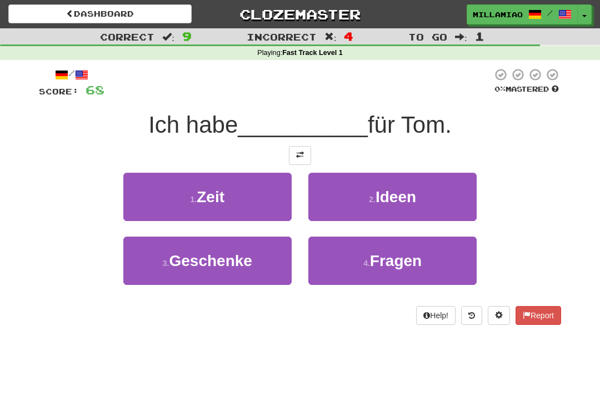
click at [375, 264] on span "Fragen" at bounding box center [396, 260] width 52 height 17
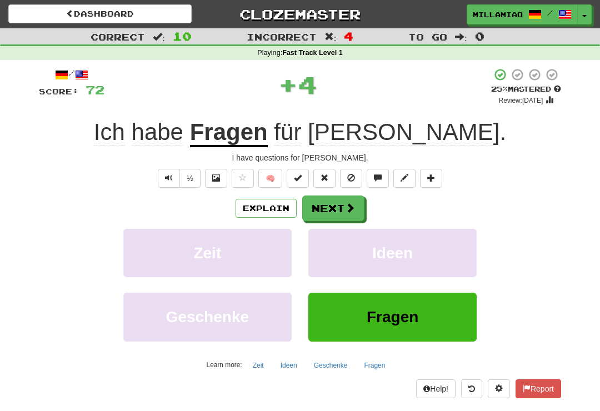
click at [352, 210] on span at bounding box center [350, 208] width 10 height 10
